Goal: Navigation & Orientation: Find specific page/section

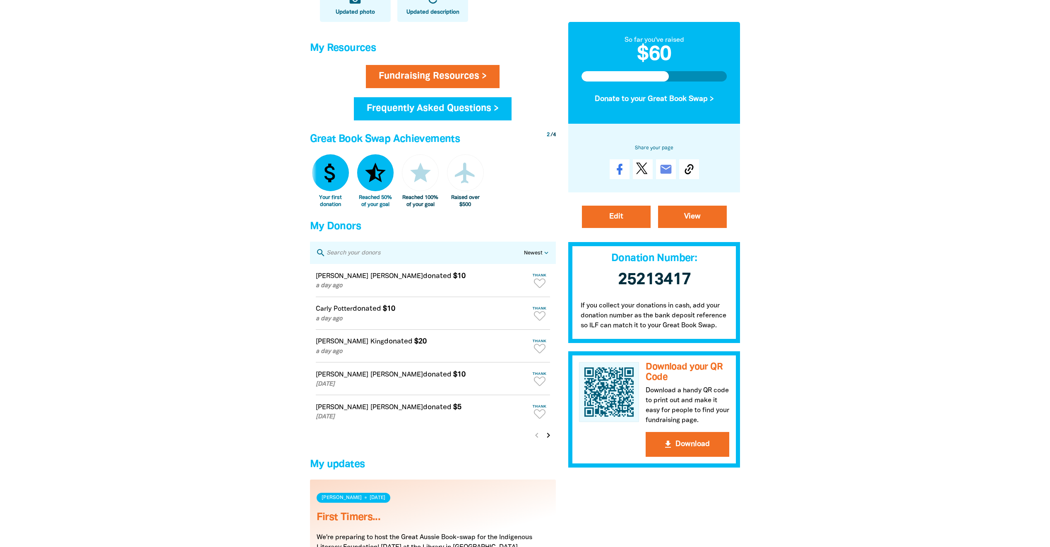
scroll to position [455, 0]
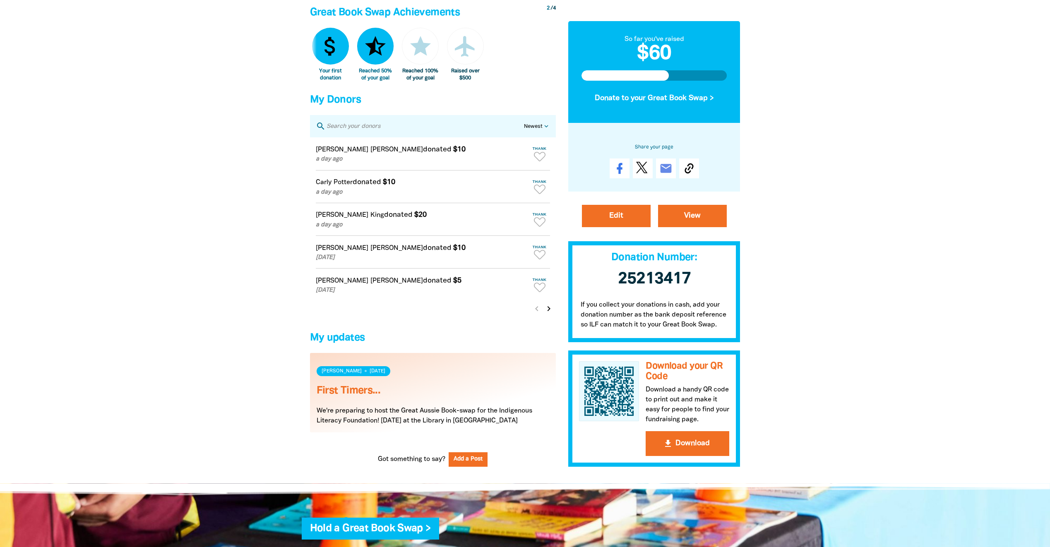
click at [548, 314] on icon "chevron_right" at bounding box center [549, 309] width 10 height 10
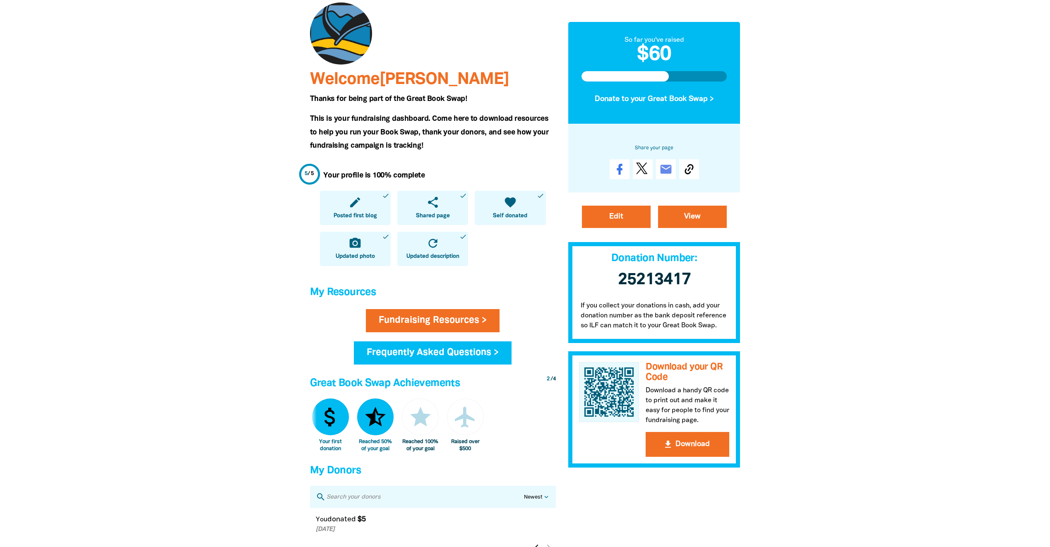
scroll to position [0, 0]
